Goal: Find specific page/section: Find specific page/section

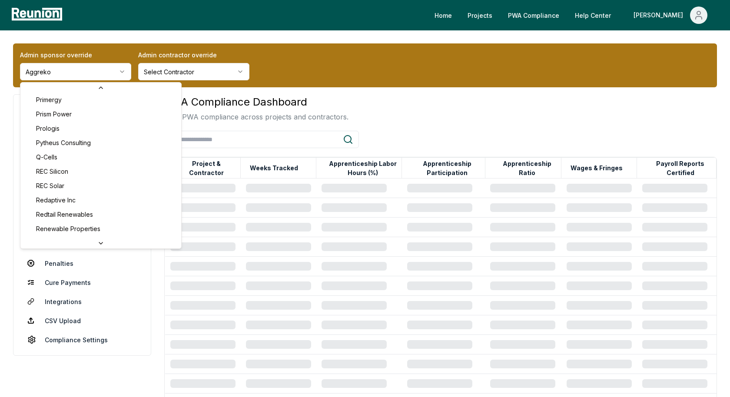
scroll to position [2831, 0]
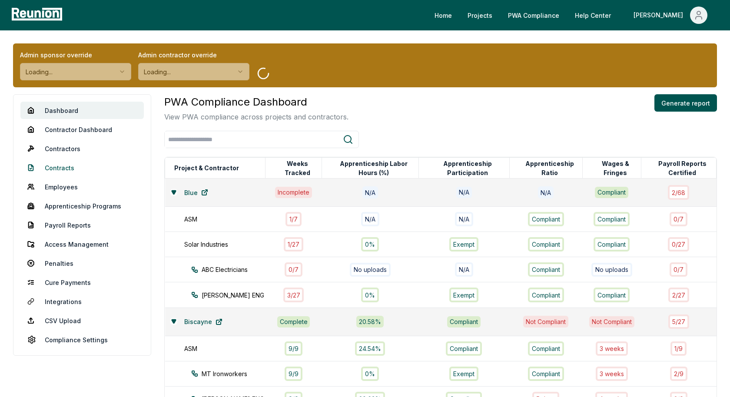
click at [57, 170] on link "Contracts" at bounding box center [81, 167] width 123 height 17
